Goal: Contribute content: Contribute content

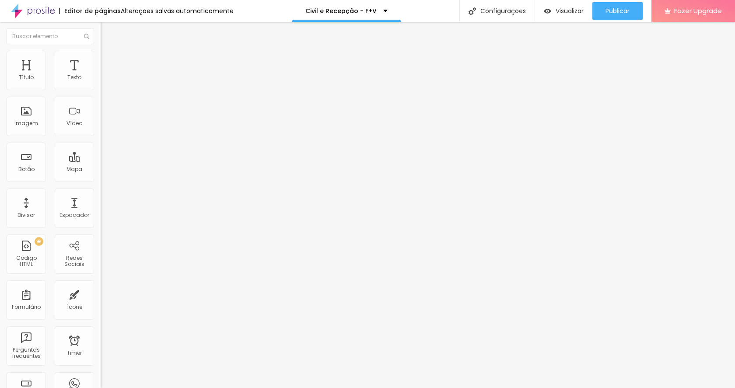
type input "415"
type input "399"
type input "374"
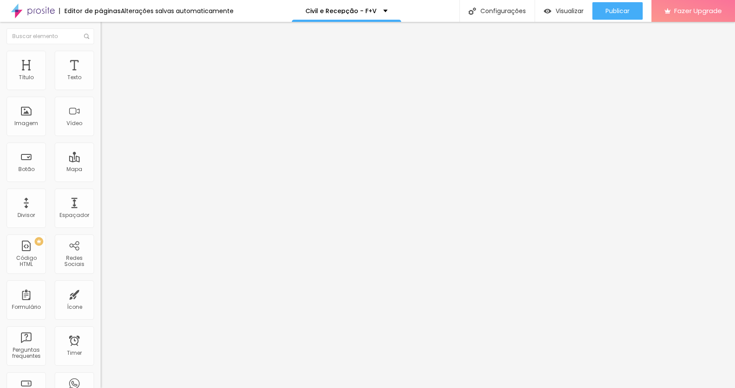
type input "374"
type input "363"
type input "337"
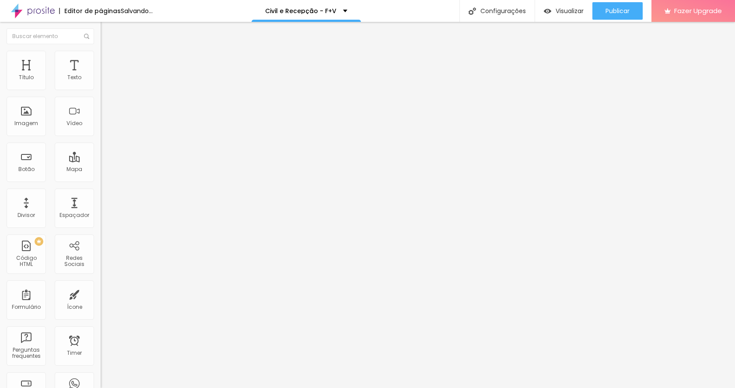
type input "306"
type input "296"
type input "270"
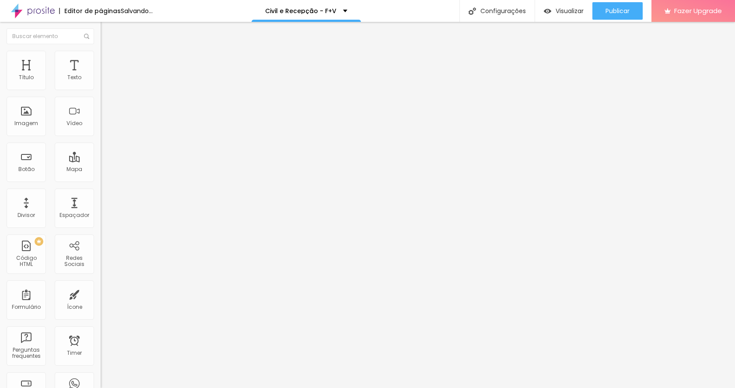
type input "270"
type input "244"
type input "234"
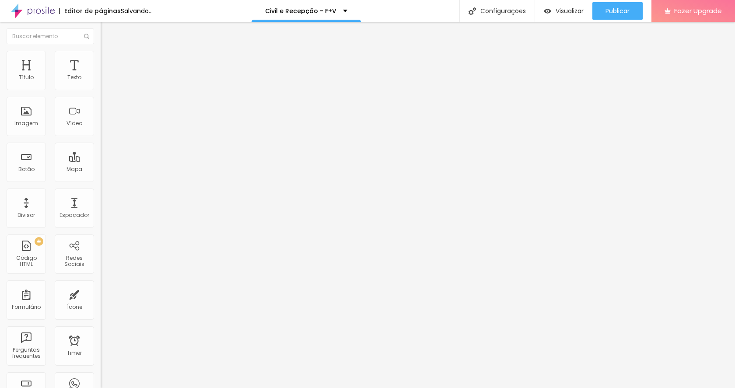
type input "219"
type input "193"
type input "172"
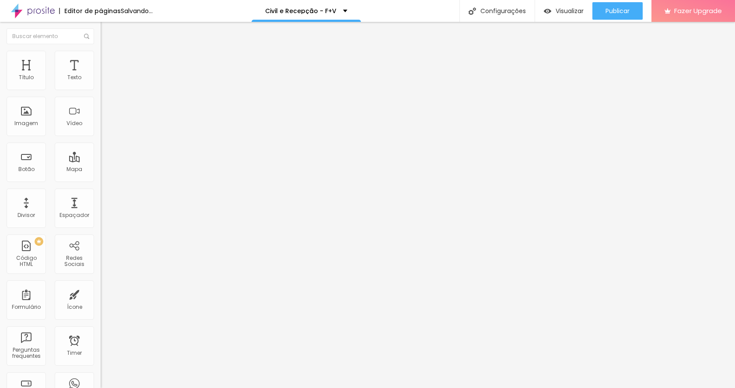
type input "172"
type input "167"
type input "162"
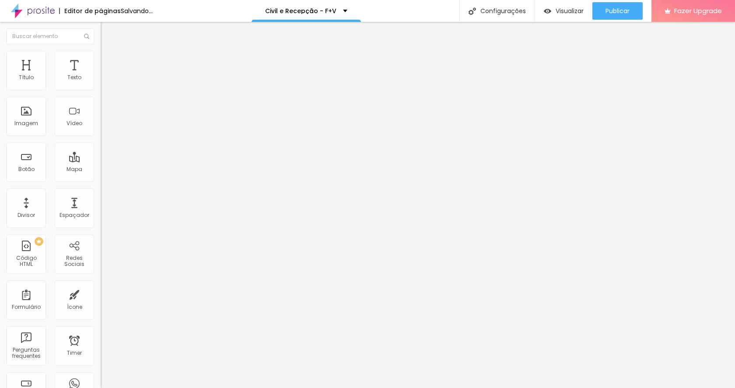
type input "157"
type input "152"
drag, startPoint x: 55, startPoint y: 87, endPoint x: 31, endPoint y: 89, distance: 23.2
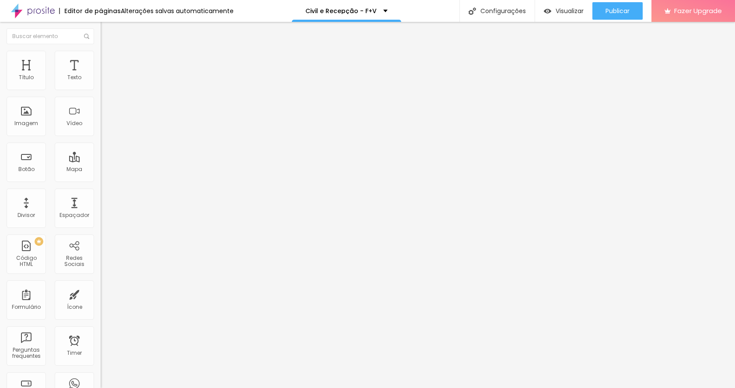
click at [101, 161] on input "range" at bounding box center [129, 164] width 56 height 7
type input "168"
type input "167"
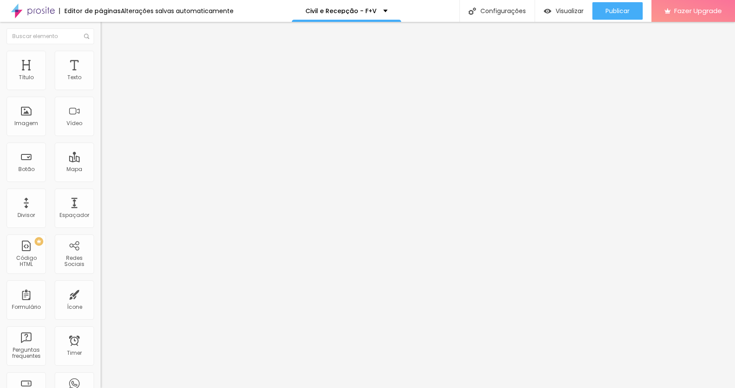
type input "162"
type input "157"
type input "152"
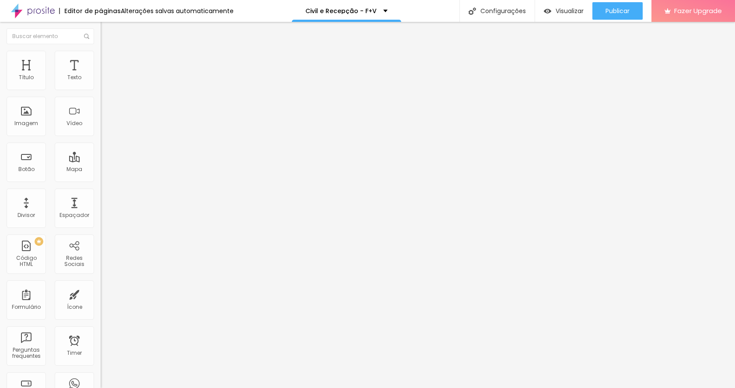
type input "152"
type input "146"
type input "141"
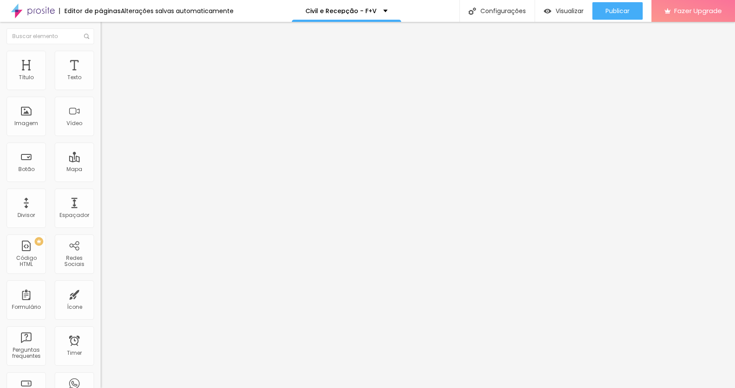
type input "136"
type input "131"
type input "136"
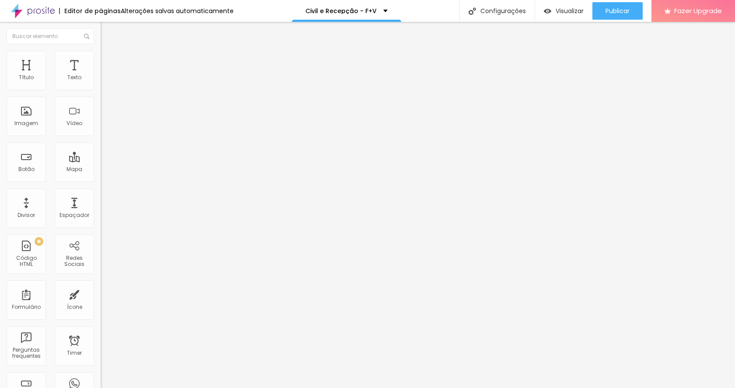
type input "136"
type input "141"
type input "146"
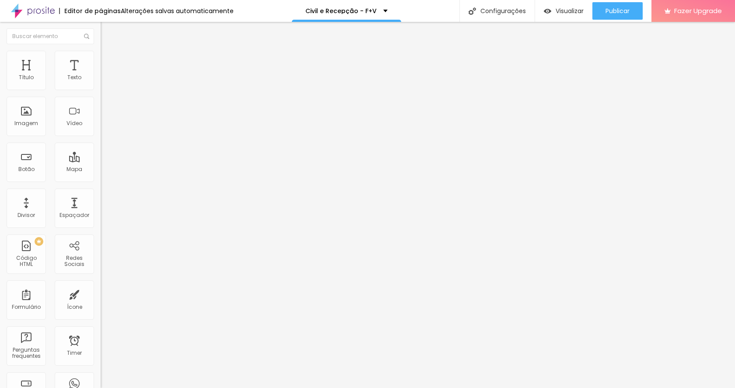
type input "152"
click at [101, 161] on input "range" at bounding box center [129, 164] width 56 height 7
type input "430"
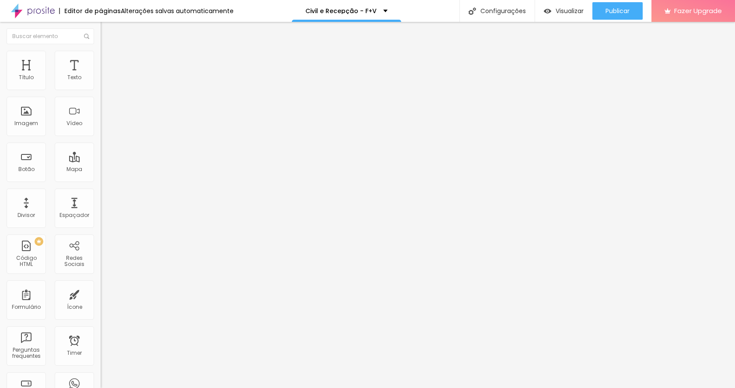
type input "415"
type input "399"
type input "379"
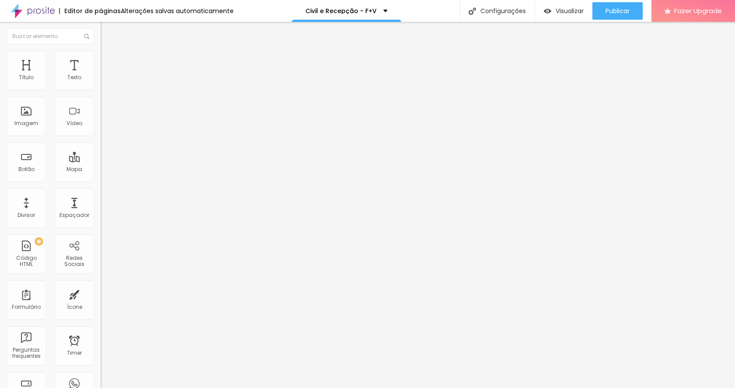
type input "379"
type input "363"
type input "343"
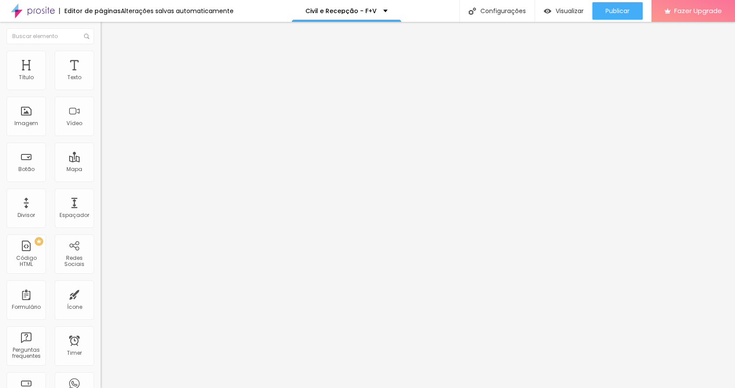
type input "327"
type input "312"
type input "291"
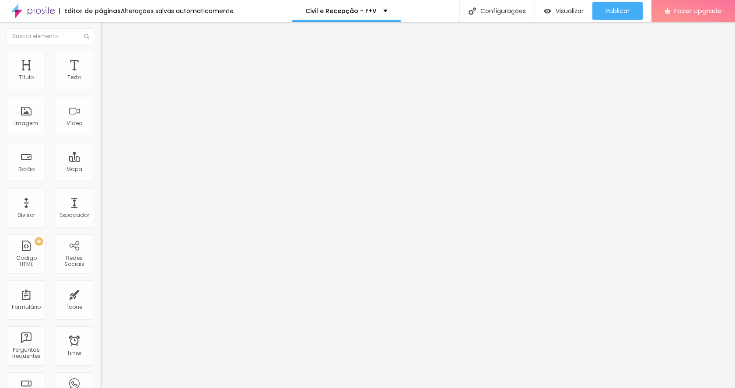
type input "291"
type input "275"
type input "239"
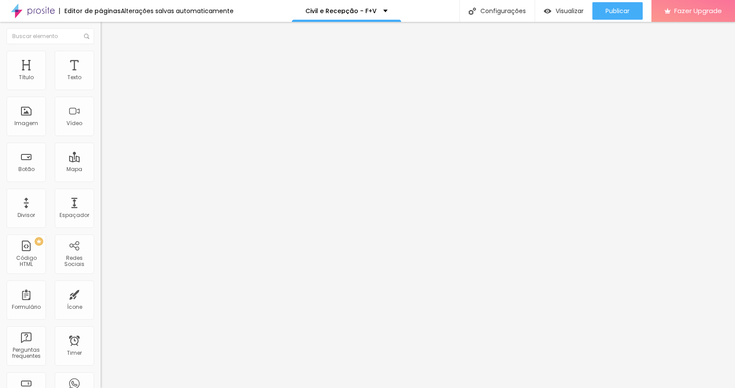
type input "213"
type input "208"
type input "203"
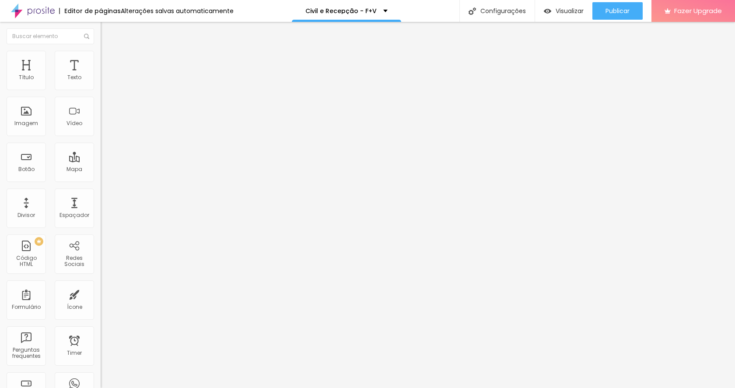
type input "203"
type input "198"
type input "193"
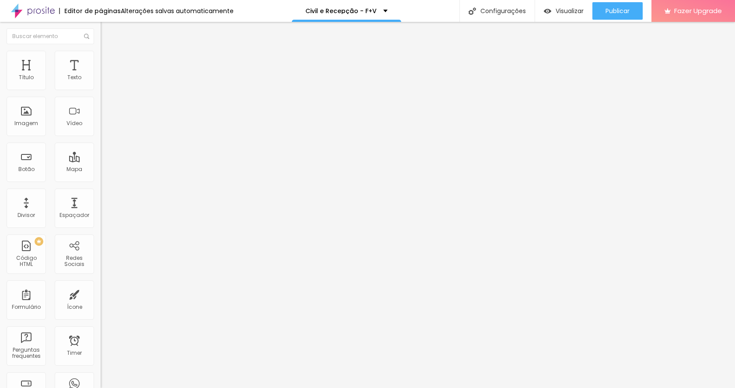
type input "188"
type input "183"
type input "177"
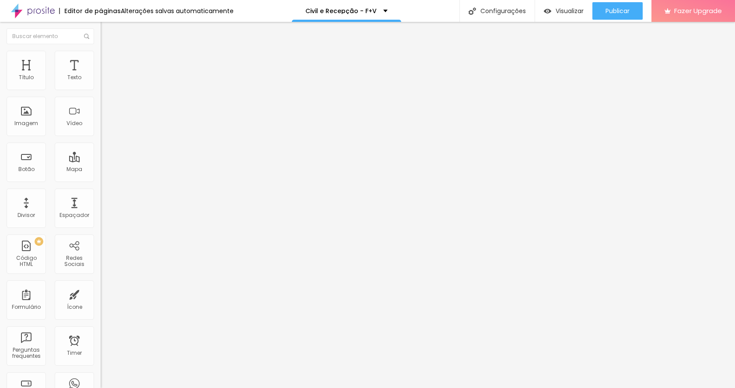
type input "177"
type input "172"
type input "167"
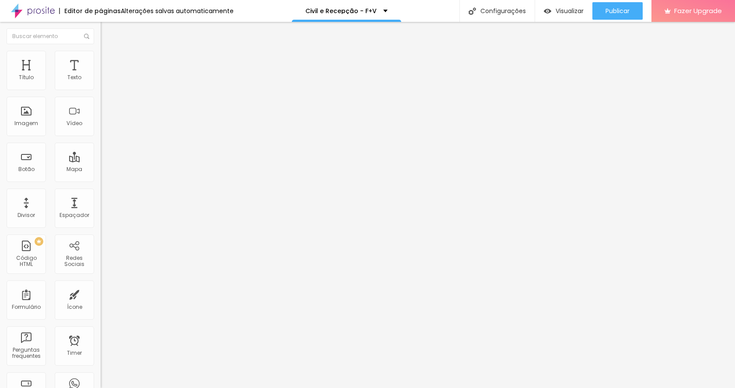
type input "162"
type input "157"
type input "152"
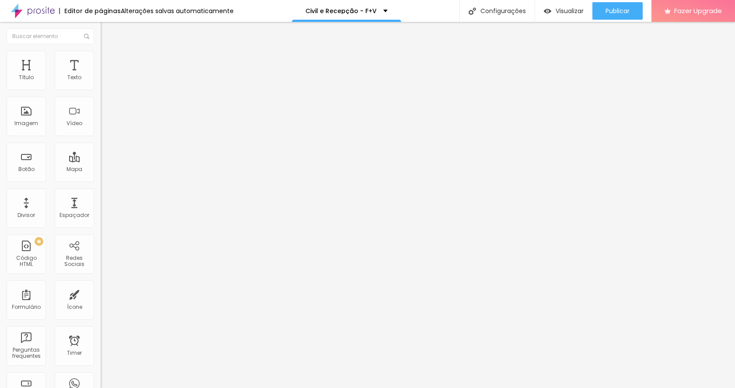
type input "152"
drag, startPoint x: 56, startPoint y: 87, endPoint x: 31, endPoint y: 87, distance: 24.1
type input "152"
click at [101, 161] on input "range" at bounding box center [129, 164] width 56 height 7
click at [104, 81] on icon "button" at bounding box center [106, 78] width 5 height 5
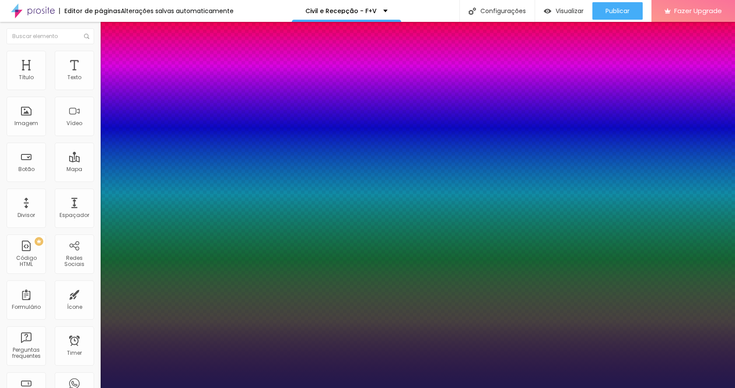
type input "1"
type input "47"
type input "1"
type input "46"
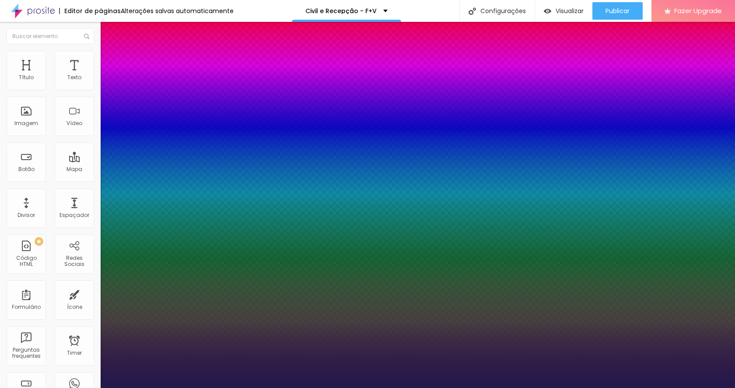
type input "46"
type input "1"
type input "45"
type input "1"
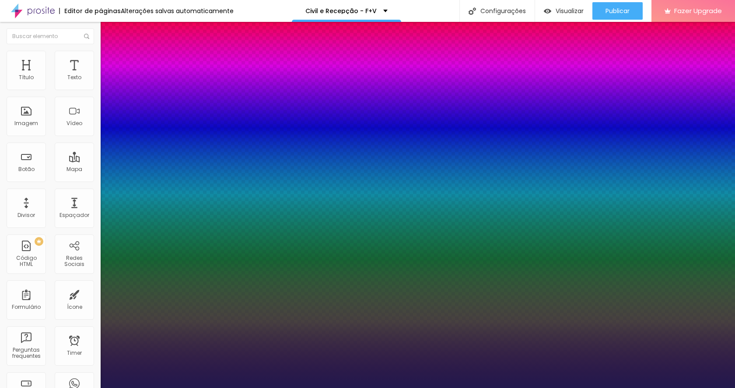
type input "44"
type input "1"
type input "43"
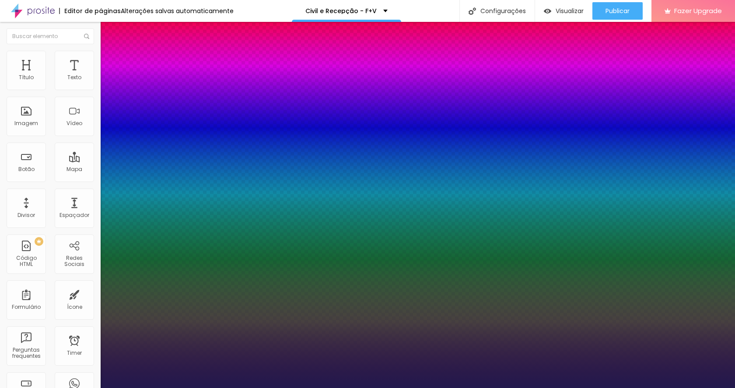
type input "1"
type input "42"
type input "1"
type input "41"
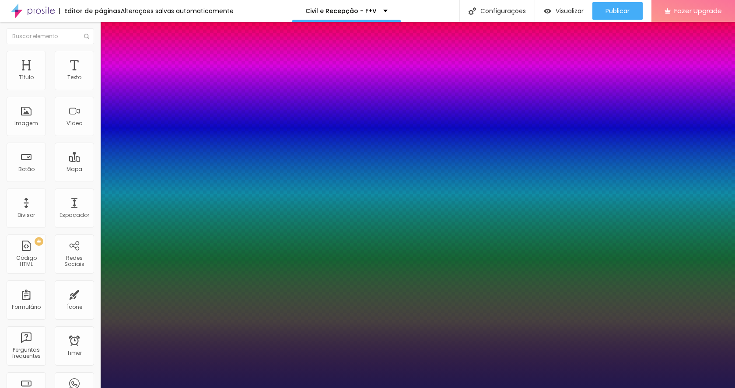
type input "41"
type input "1"
type input "40"
type input "1"
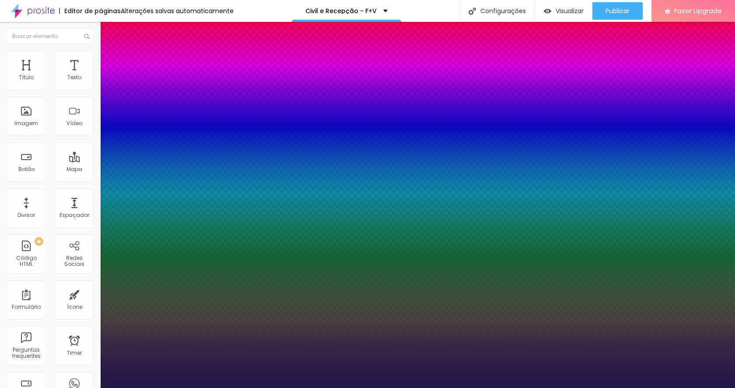
type input "39"
type input "1"
type input "40"
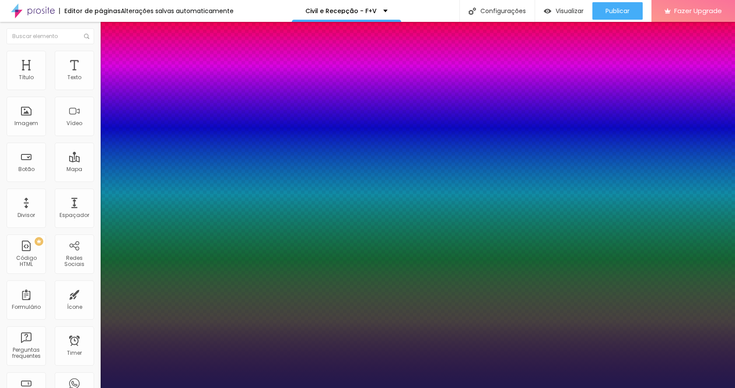
type input "1"
drag, startPoint x: 139, startPoint y: 146, endPoint x: 134, endPoint y: 146, distance: 4.8
type input "40"
type input "1"
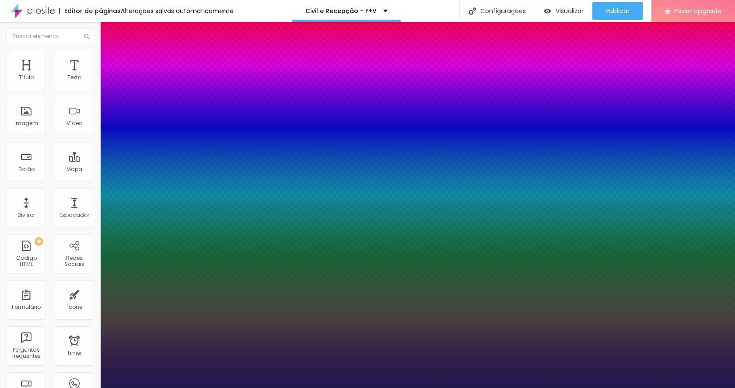
click at [450, 388] on div at bounding box center [367, 388] width 735 height 0
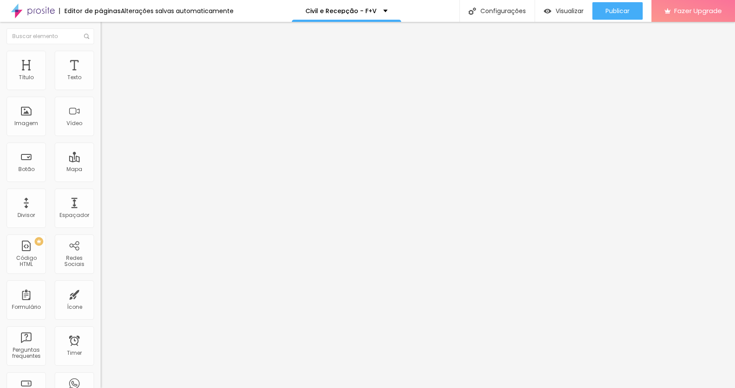
click at [148, 73] on img at bounding box center [150, 70] width 5 height 5
click at [76, 211] on div "Espaçador" at bounding box center [74, 208] width 39 height 39
click at [72, 211] on div "Espaçador" at bounding box center [74, 208] width 39 height 39
click at [77, 216] on div "Espaçador" at bounding box center [74, 215] width 30 height 6
click at [65, 164] on div "Mapa" at bounding box center [74, 162] width 39 height 39
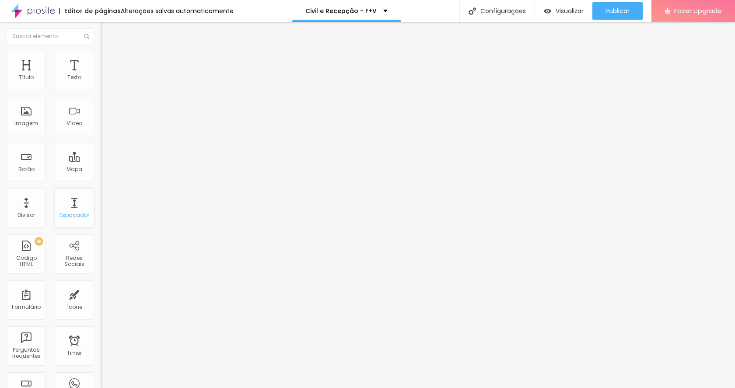
click at [77, 211] on div "Espaçador" at bounding box center [74, 208] width 39 height 39
click at [73, 217] on div "Espaçador" at bounding box center [74, 215] width 30 height 6
click at [31, 216] on div "Divisor" at bounding box center [25, 215] width 17 height 6
click at [63, 202] on div "Espaçador" at bounding box center [74, 208] width 39 height 39
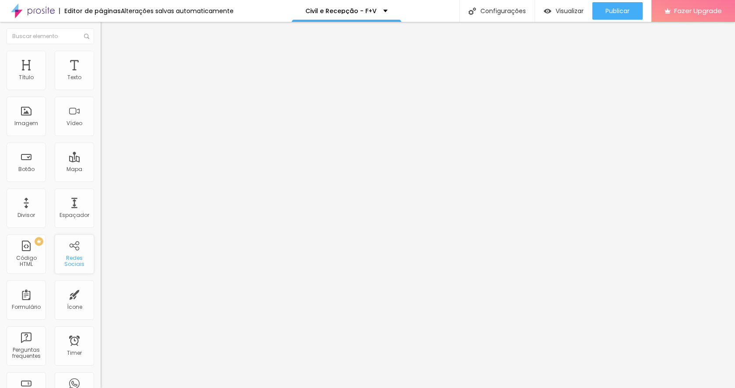
click at [78, 267] on div "Redes Sociais" at bounding box center [74, 261] width 35 height 13
click at [22, 195] on div "Divisor" at bounding box center [26, 208] width 39 height 39
click at [24, 130] on div "Imagem" at bounding box center [26, 116] width 39 height 39
click at [107, 31] on img "button" at bounding box center [110, 31] width 7 height 7
type input "126"
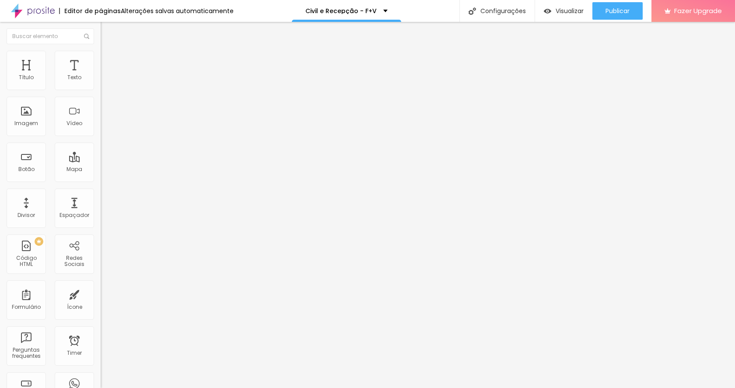
type input "126"
type input "115"
type input "110"
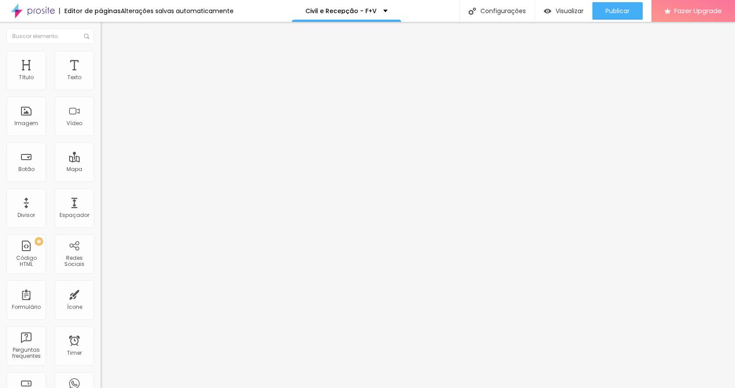
type input "95"
type input "79"
type input "69"
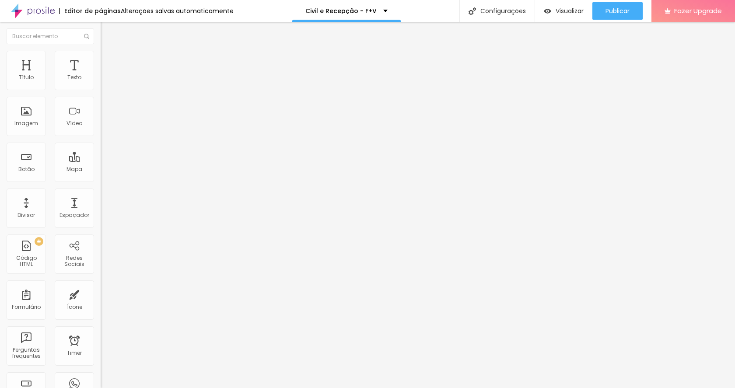
type input "69"
type input "59"
type input "48"
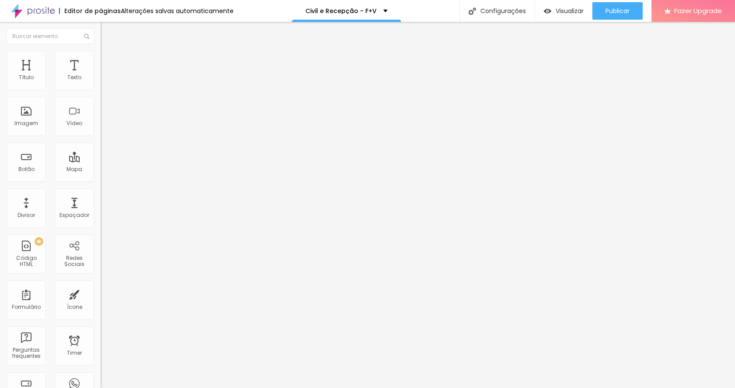
type input "53"
type input "59"
type input "64"
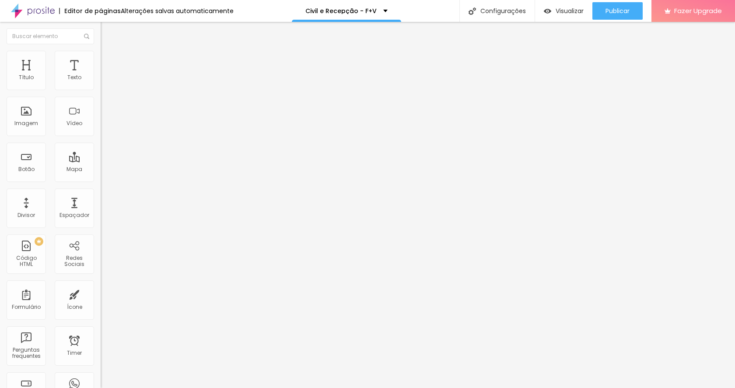
type input "64"
type input "69"
type input "74"
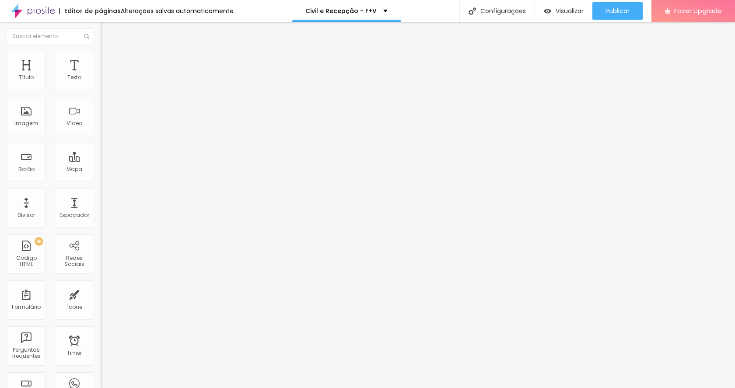
type input "79"
click at [101, 161] on input "range" at bounding box center [129, 164] width 56 height 7
type input "136"
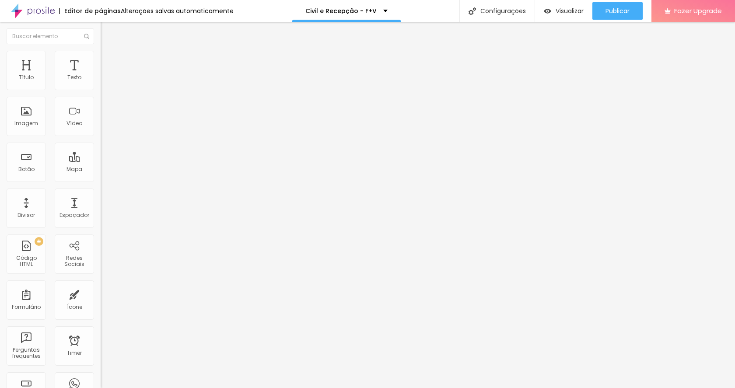
type input "136"
type input "131"
type input "126"
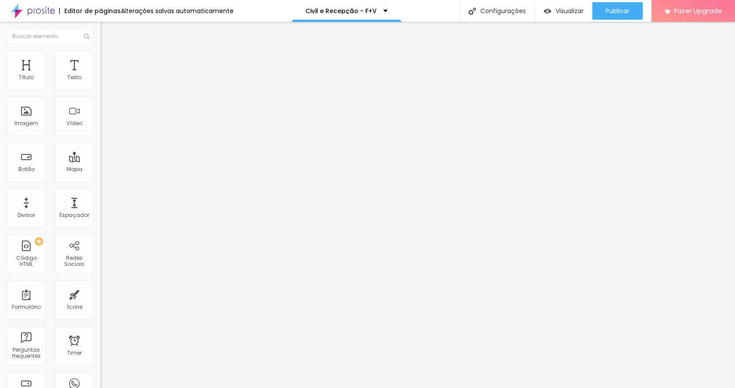
type input "121"
type input "110"
type input "100"
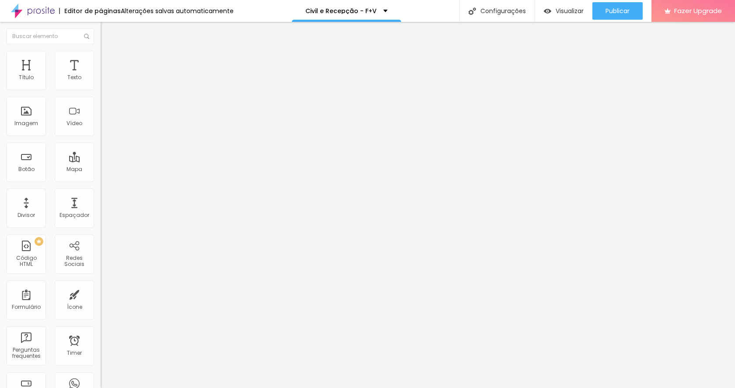
type input "100"
type input "95"
type input "90"
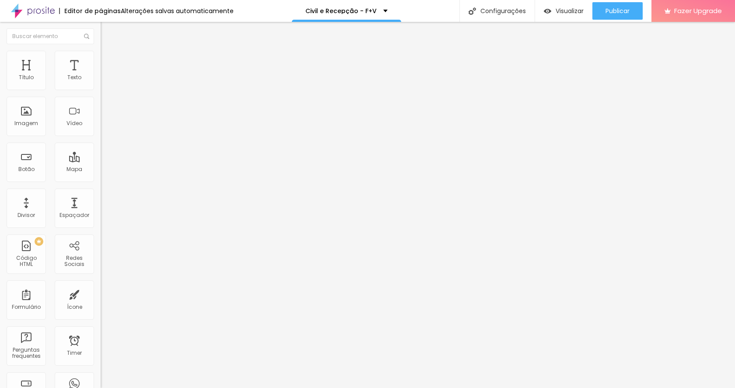
type input "84"
type input "79"
type input "74"
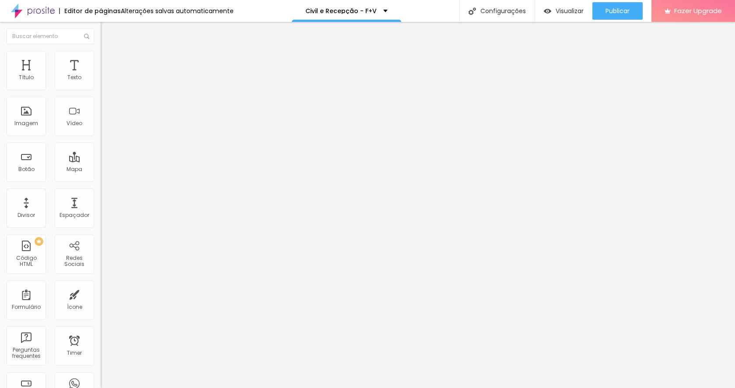
type input "74"
drag, startPoint x: 30, startPoint y: 86, endPoint x: 25, endPoint y: 86, distance: 5.2
type input "74"
click at [101, 161] on input "range" at bounding box center [129, 164] width 56 height 7
type input "27"
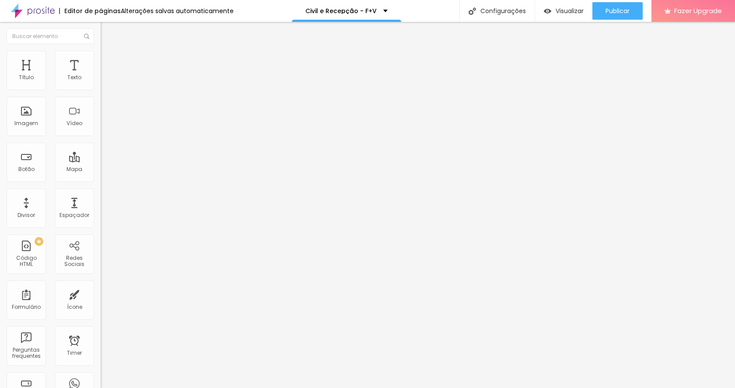
type input "27"
type input "28"
type input "30"
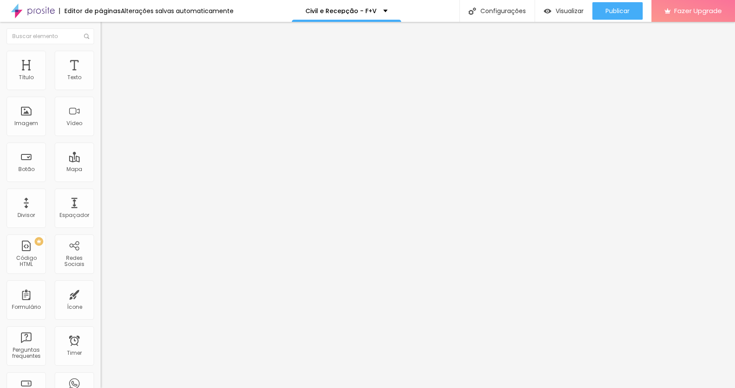
drag, startPoint x: 29, startPoint y: 184, endPoint x: 37, endPoint y: 185, distance: 7.9
click at [101, 206] on input "range" at bounding box center [129, 209] width 56 height 7
click at [105, 80] on icon "button" at bounding box center [106, 78] width 3 height 3
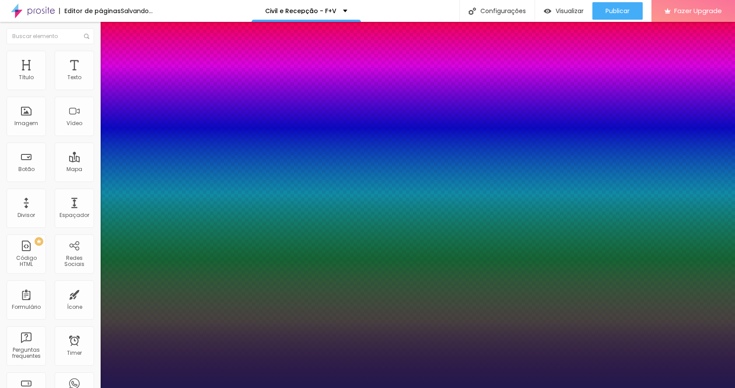
click at [442, 388] on div at bounding box center [367, 388] width 735 height 0
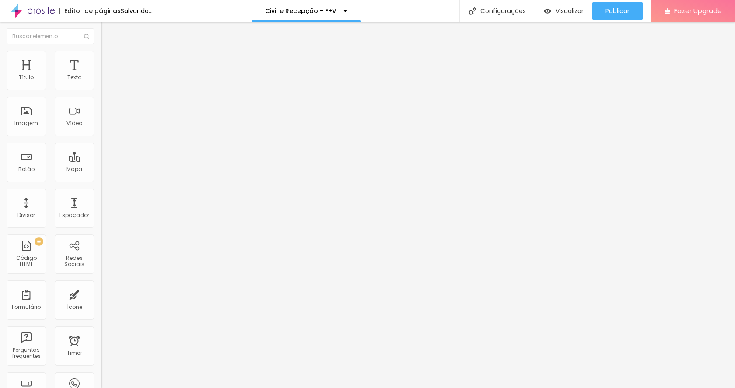
drag, startPoint x: 29, startPoint y: 184, endPoint x: 37, endPoint y: 185, distance: 7.9
click at [101, 207] on input "range" at bounding box center [129, 210] width 56 height 7
click at [104, 81] on icon "button" at bounding box center [106, 78] width 5 height 5
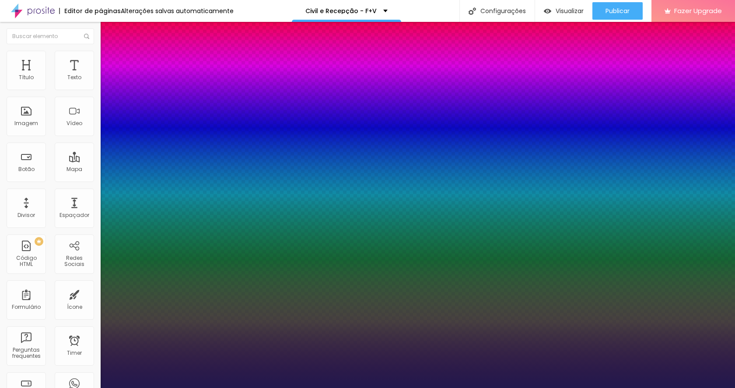
click at [481, 388] on div at bounding box center [367, 388] width 735 height 0
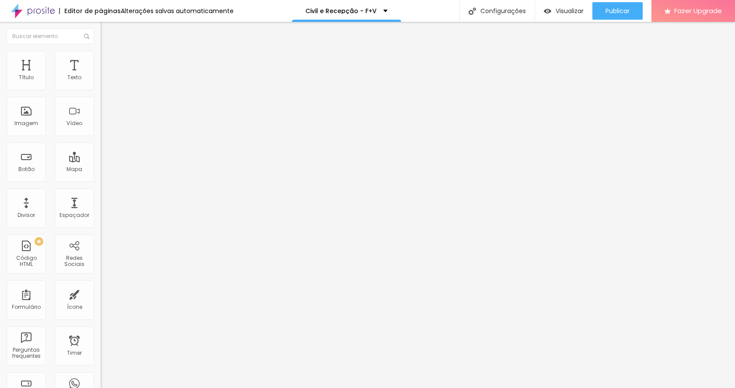
click at [101, 102] on span "Sólido" at bounding box center [109, 101] width 17 height 7
click at [101, 119] on span "Pontilhado" at bounding box center [115, 115] width 29 height 7
click at [101, 130] on span "Duplo" at bounding box center [108, 125] width 15 height 7
click at [101, 140] on div "Estrela" at bounding box center [151, 136] width 101 height 5
click at [101, 146] on span "Brilho" at bounding box center [108, 141] width 15 height 7
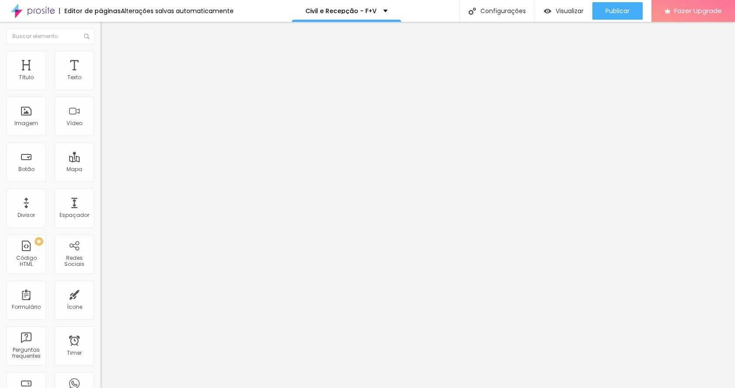
click at [101, 151] on span "Coração 1" at bounding box center [115, 146] width 28 height 7
click at [101, 156] on span "Coração 2" at bounding box center [115, 152] width 29 height 7
click at [101, 111] on span "Sólido" at bounding box center [109, 107] width 17 height 7
click at [101, 51] on img at bounding box center [105, 55] width 8 height 8
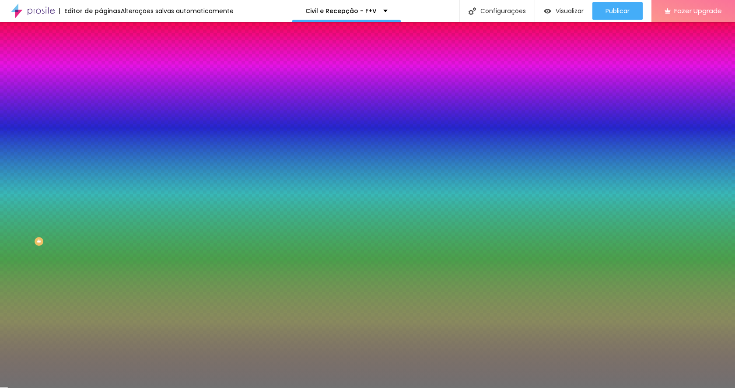
click at [101, 84] on div at bounding box center [151, 84] width 101 height 0
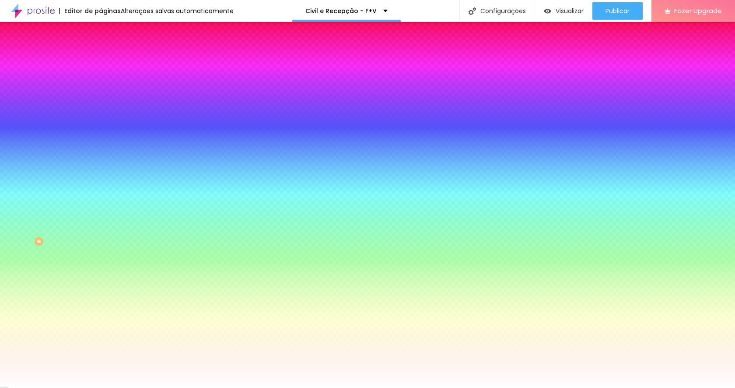
drag, startPoint x: 24, startPoint y: 123, endPoint x: 3, endPoint y: 86, distance: 42.5
click at [101, 86] on div "Cor Voltar ao padrão #FFFFFF Tamanho 50 % Peso 10" at bounding box center [151, 102] width 101 height 68
drag, startPoint x: 39, startPoint y: 145, endPoint x: 8, endPoint y: 143, distance: 31.1
click at [101, 136] on input "range" at bounding box center [129, 132] width 56 height 7
click at [101, 59] on img at bounding box center [105, 63] width 8 height 8
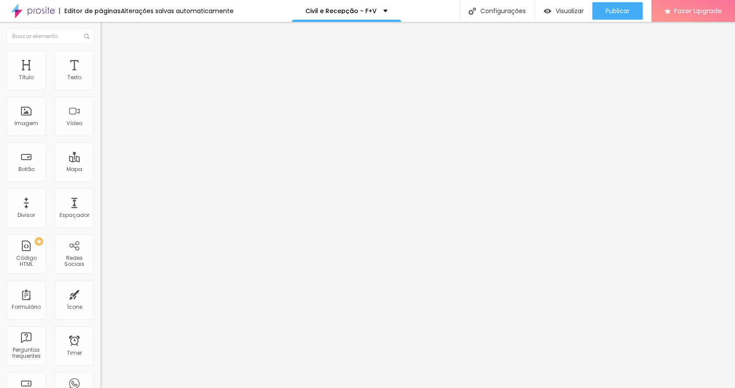
drag, startPoint x: 30, startPoint y: 104, endPoint x: 39, endPoint y: 104, distance: 9.2
click at [101, 294] on input "range" at bounding box center [129, 297] width 56 height 7
drag, startPoint x: 31, startPoint y: 86, endPoint x: 39, endPoint y: 86, distance: 7.9
click at [101, 170] on input "range" at bounding box center [129, 173] width 56 height 7
click at [101, 59] on li "Avançado" at bounding box center [151, 63] width 101 height 9
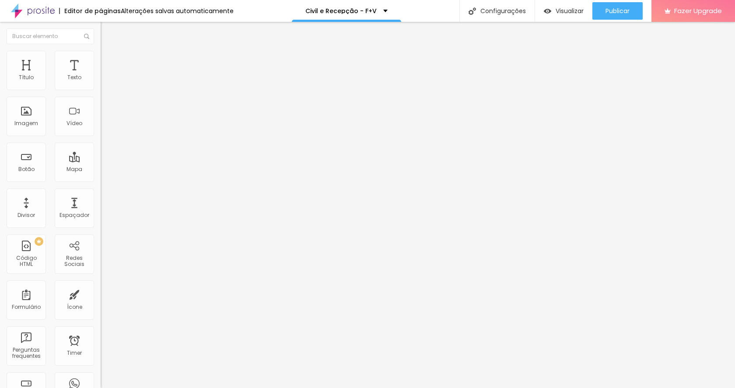
drag, startPoint x: 37, startPoint y: 86, endPoint x: 63, endPoint y: 86, distance: 25.8
click at [101, 170] on input "range" at bounding box center [129, 173] width 56 height 7
drag, startPoint x: 40, startPoint y: 107, endPoint x: 63, endPoint y: 108, distance: 23.2
click at [101, 294] on input "range" at bounding box center [129, 297] width 56 height 7
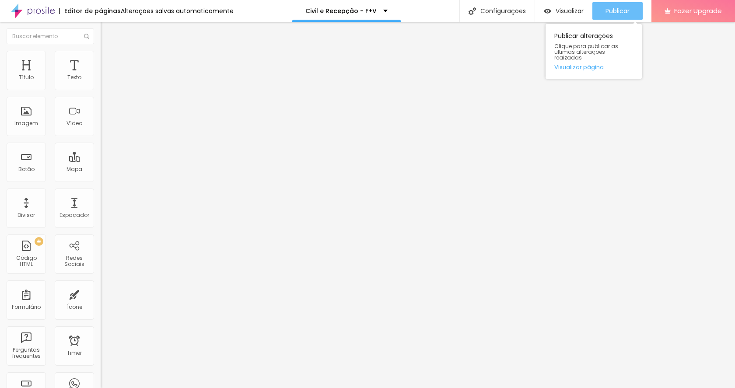
click at [619, 7] on span "Publicar" at bounding box center [617, 10] width 24 height 7
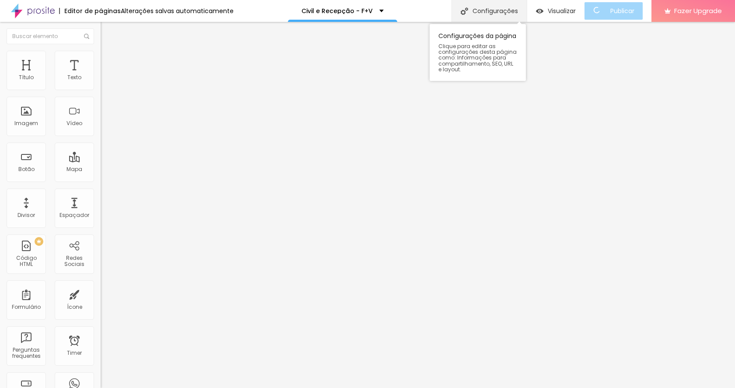
click at [512, 5] on div "Configurações" at bounding box center [488, 11] width 75 height 22
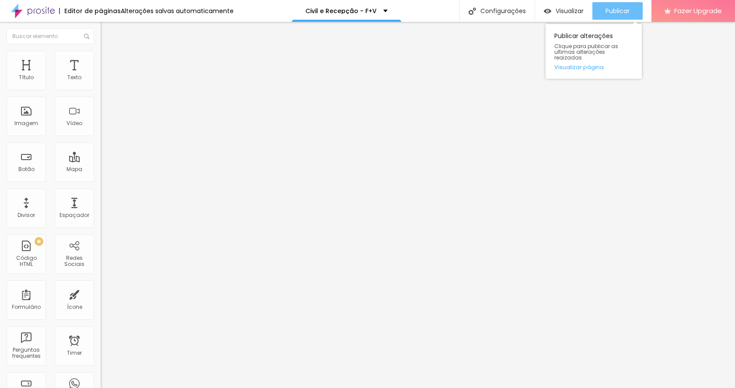
click at [621, 12] on span "Publicar" at bounding box center [617, 10] width 24 height 7
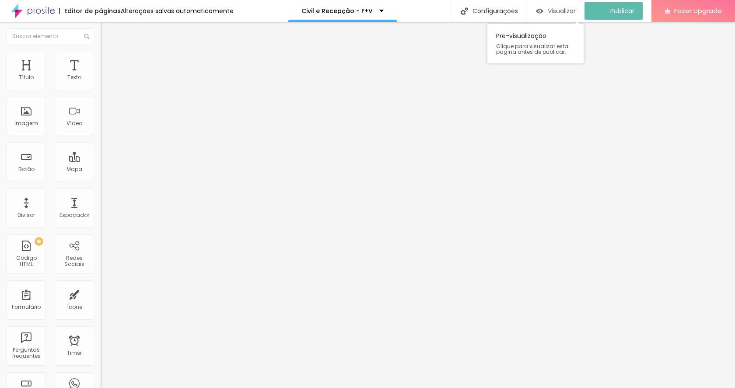
click at [567, 12] on span "Visualizar" at bounding box center [562, 10] width 28 height 7
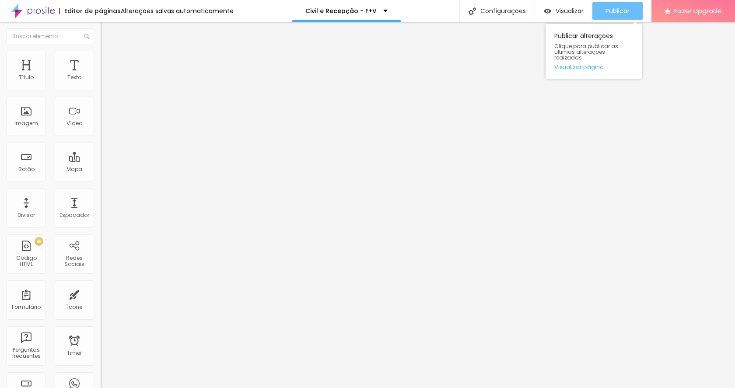
click at [605, 6] on div "Publicar" at bounding box center [617, 10] width 24 height 17
